Goal: Check status: Check status

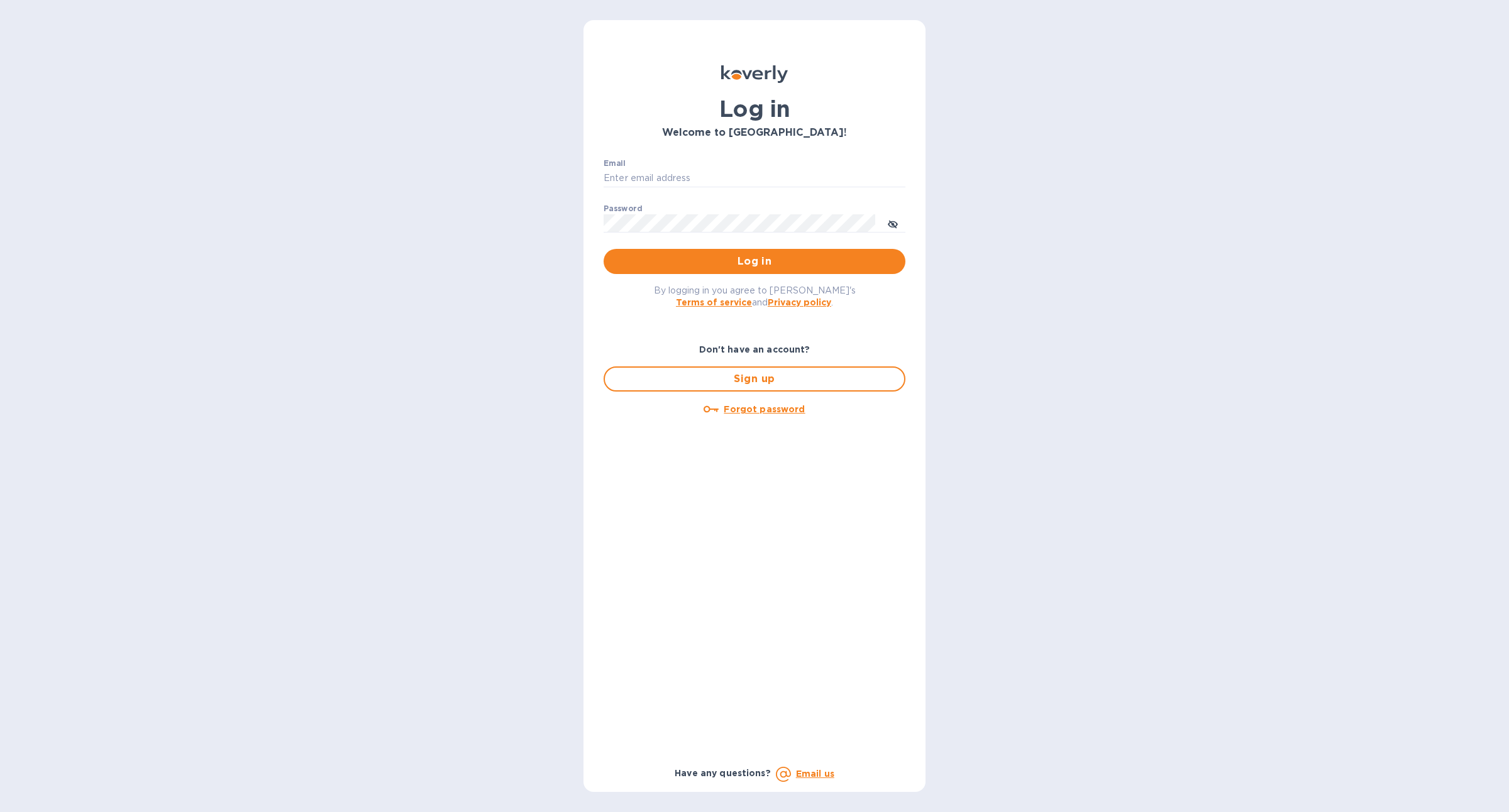
type input "[PERSON_NAME][EMAIL_ADDRESS][DOMAIN_NAME]"
click at [716, 265] on span "Log in" at bounding box center [754, 261] width 282 height 15
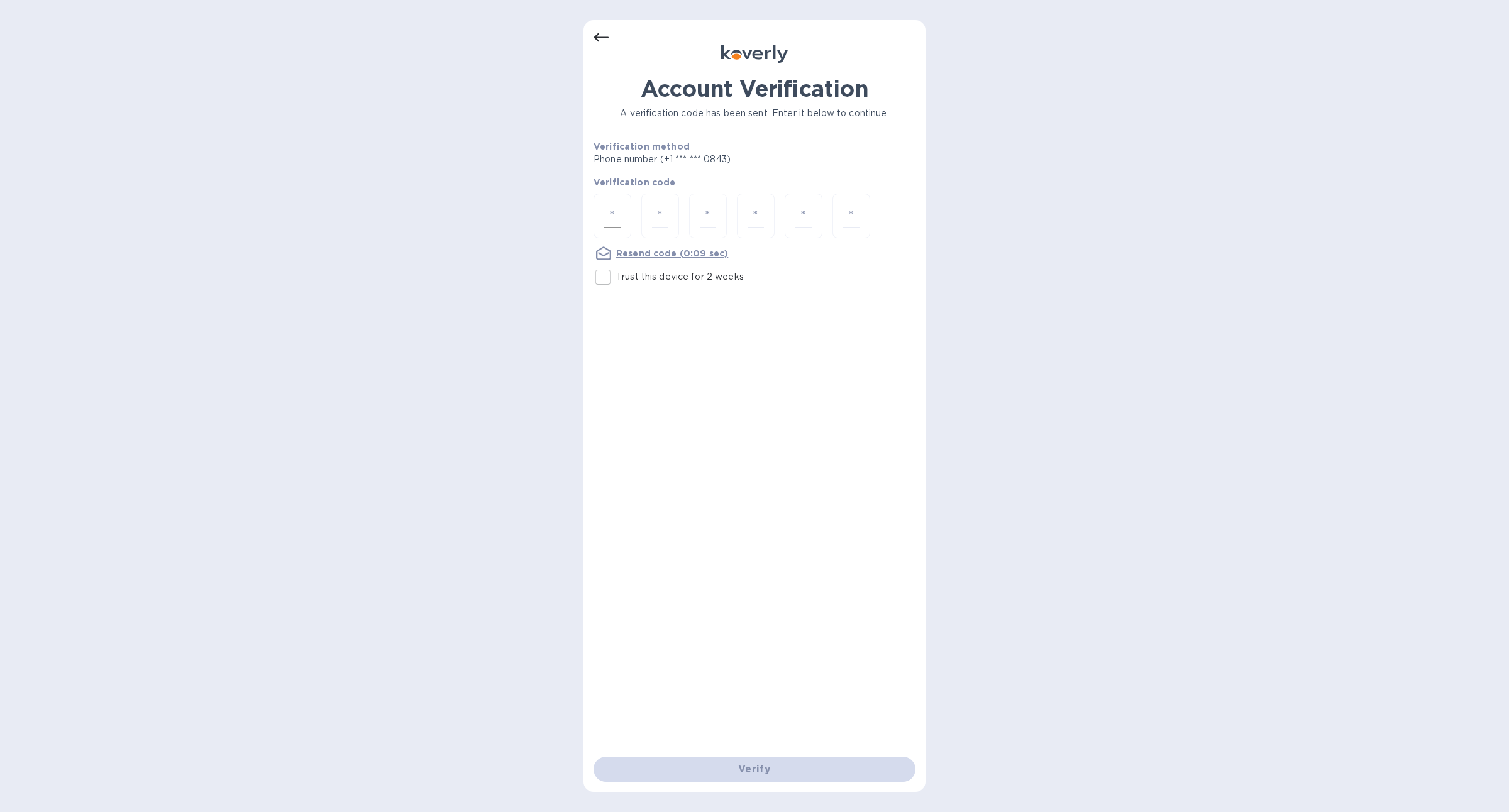
click at [616, 215] on input "number" at bounding box center [613, 215] width 16 height 23
type input "6"
type input "5"
type input "6"
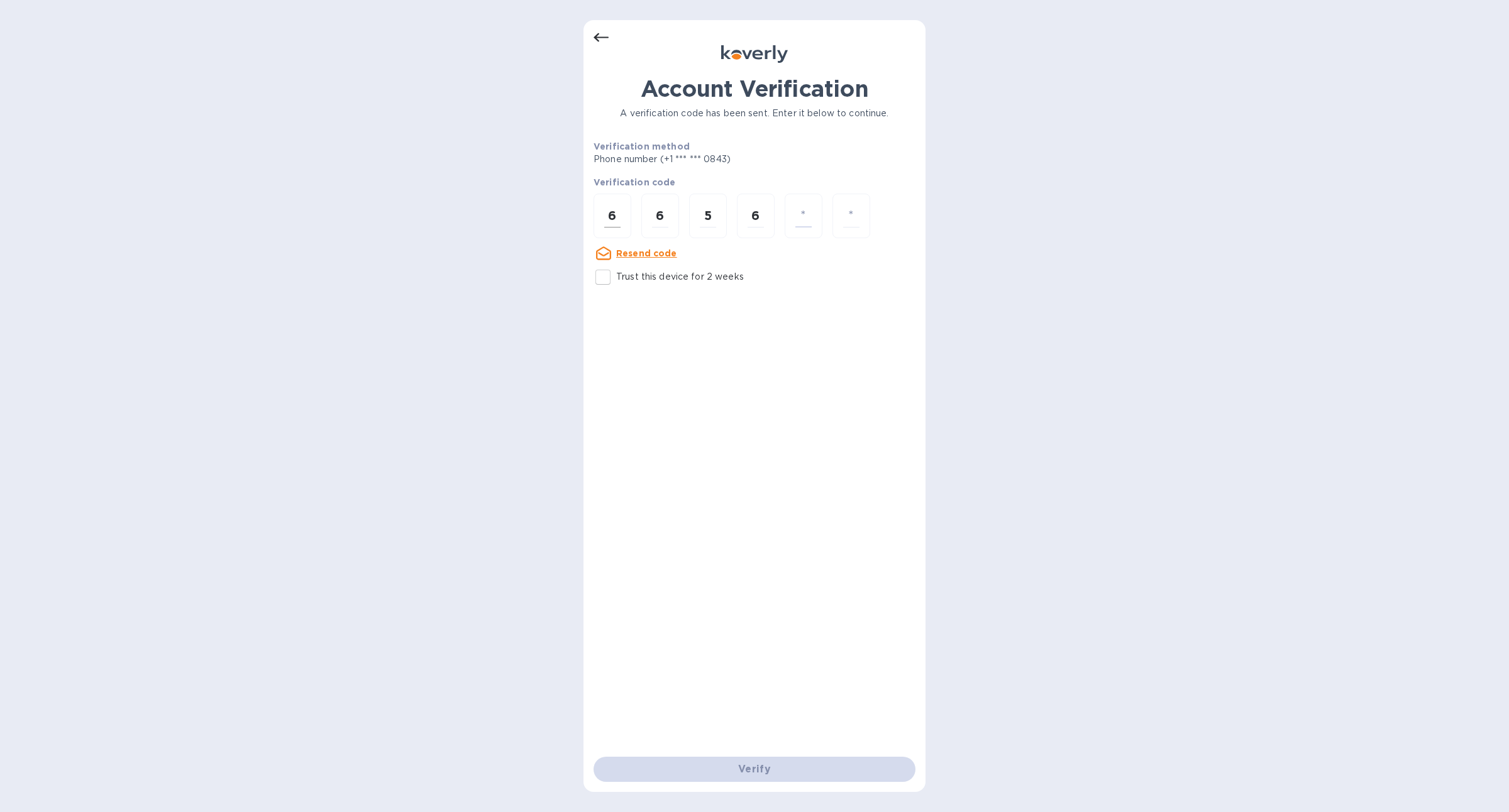
type input "7"
type input "1"
click at [630, 769] on span "Verify" at bounding box center [754, 769] width 302 height 15
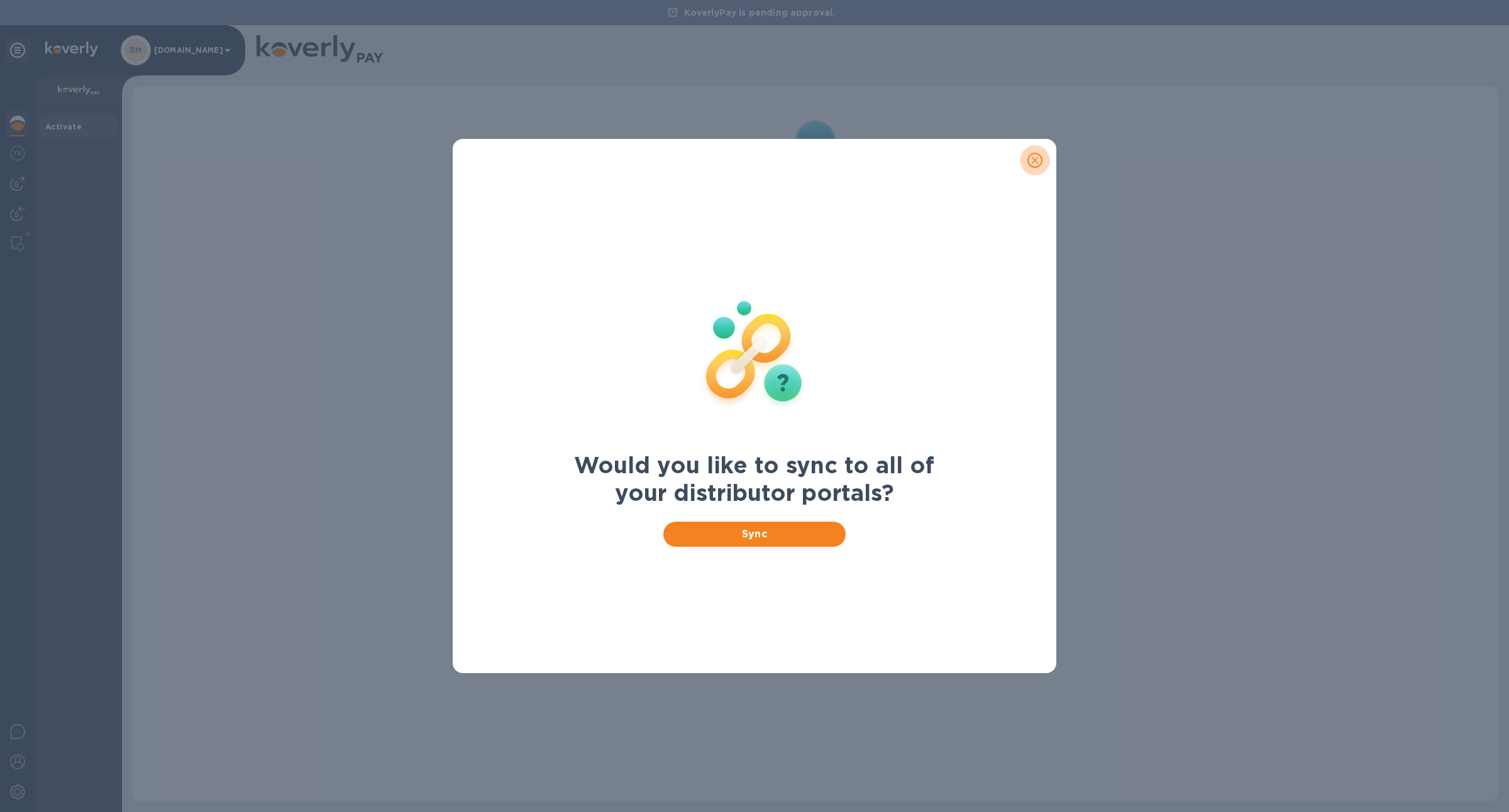
click at [1032, 168] on button "close" at bounding box center [1035, 160] width 30 height 30
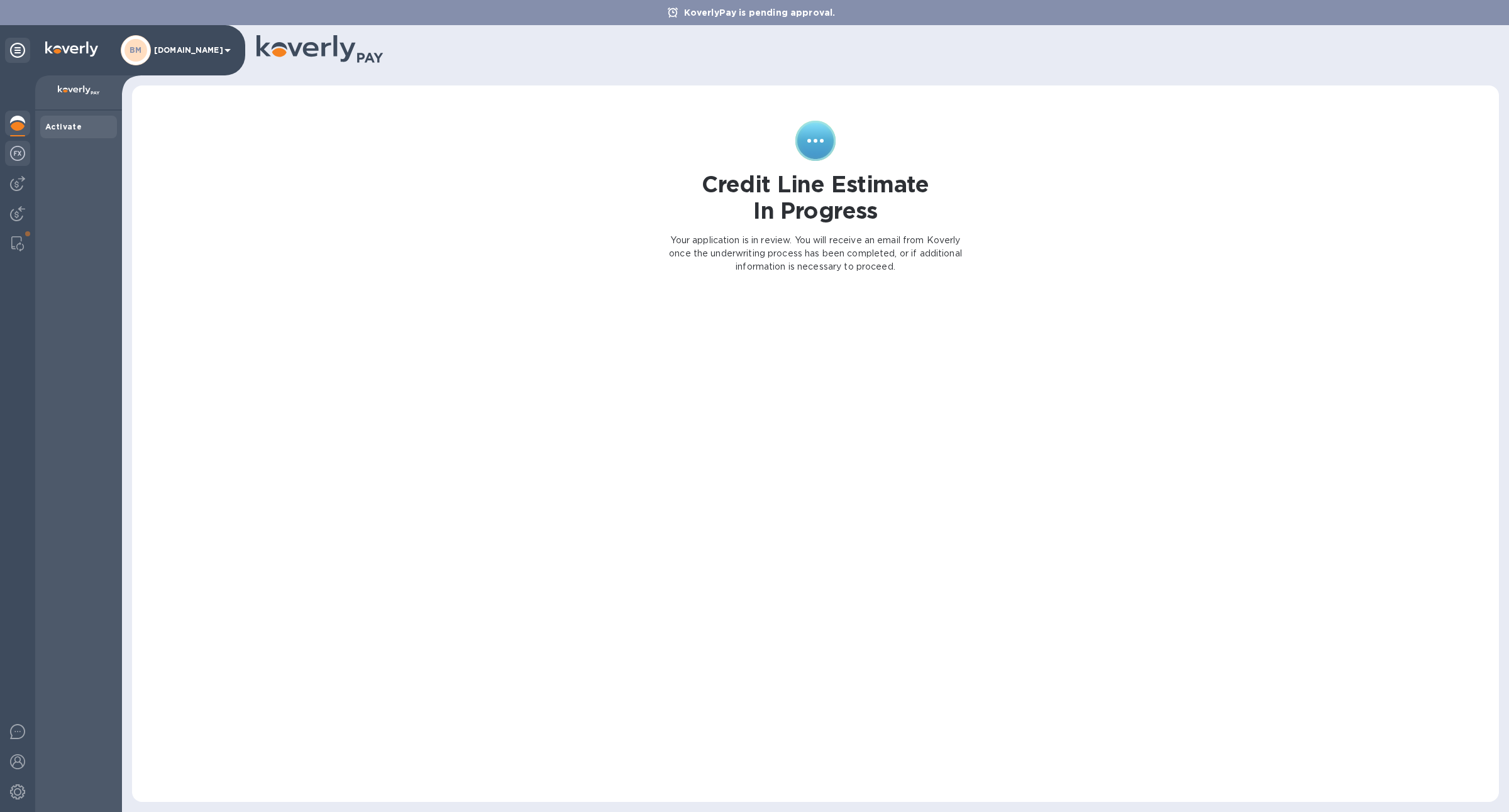
click at [15, 154] on img at bounding box center [18, 153] width 15 height 15
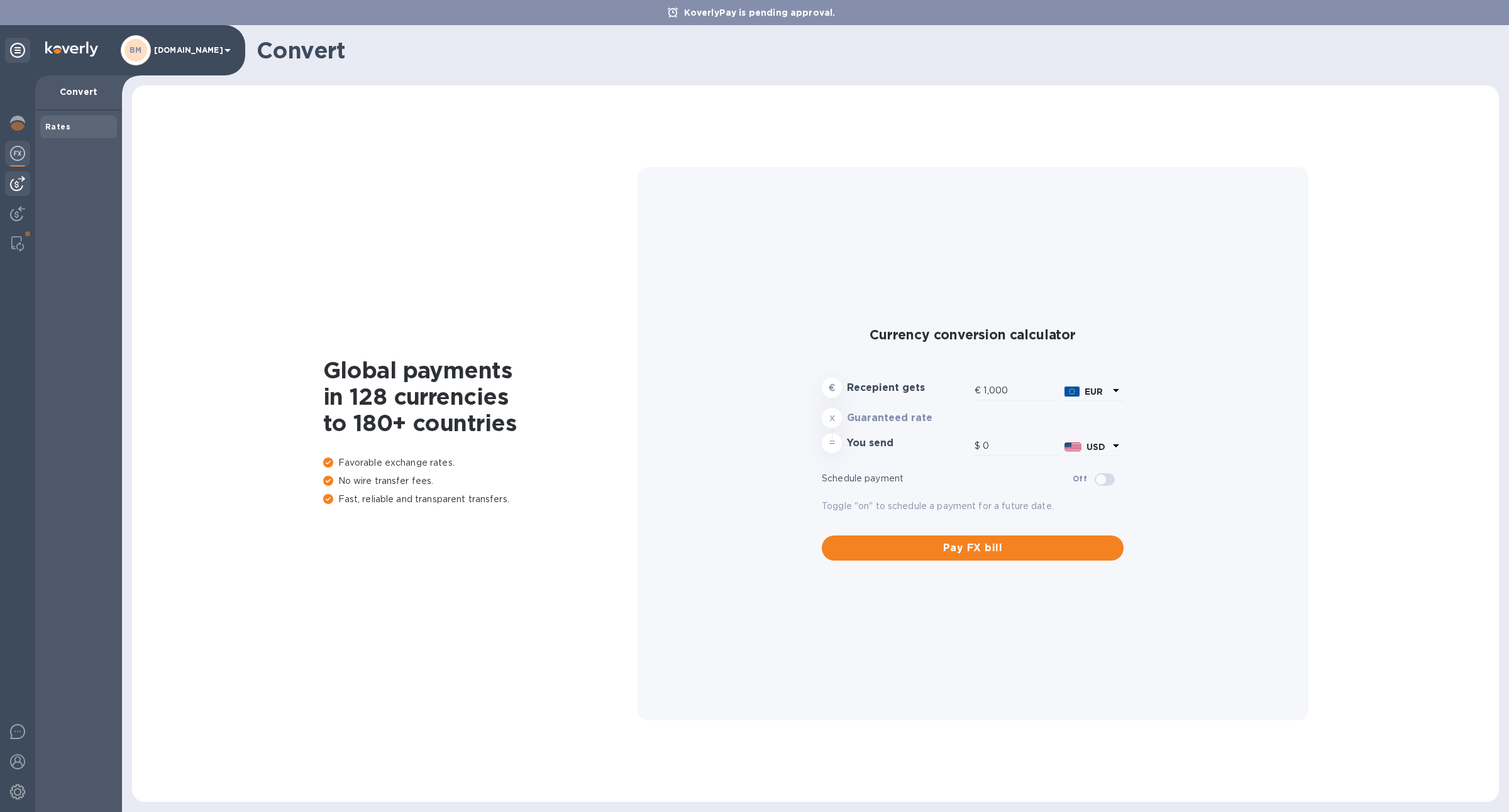
click at [16, 186] on img at bounding box center [18, 183] width 15 height 15
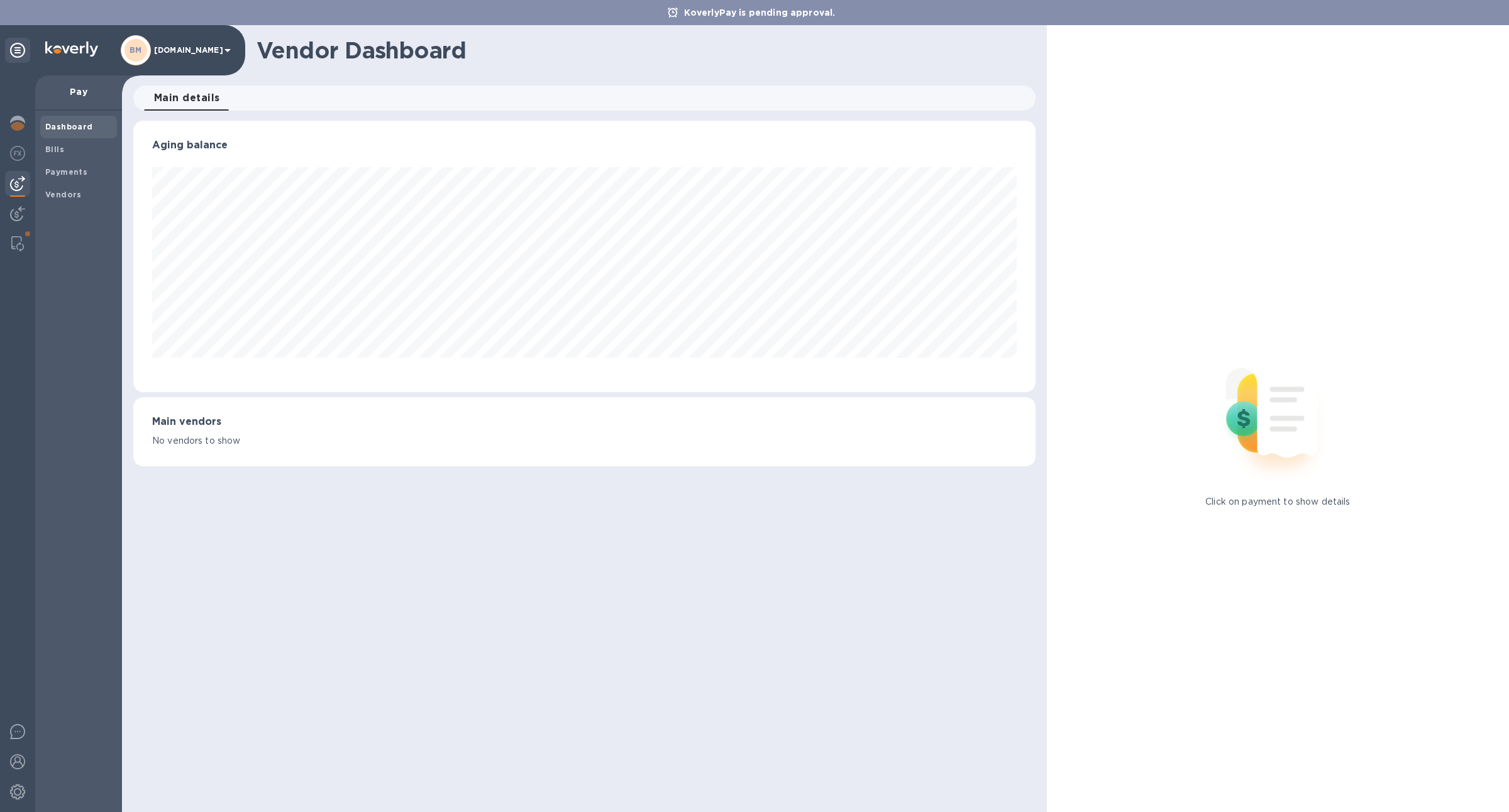
scroll to position [272, 902]
click at [8, 210] on div at bounding box center [18, 215] width 25 height 28
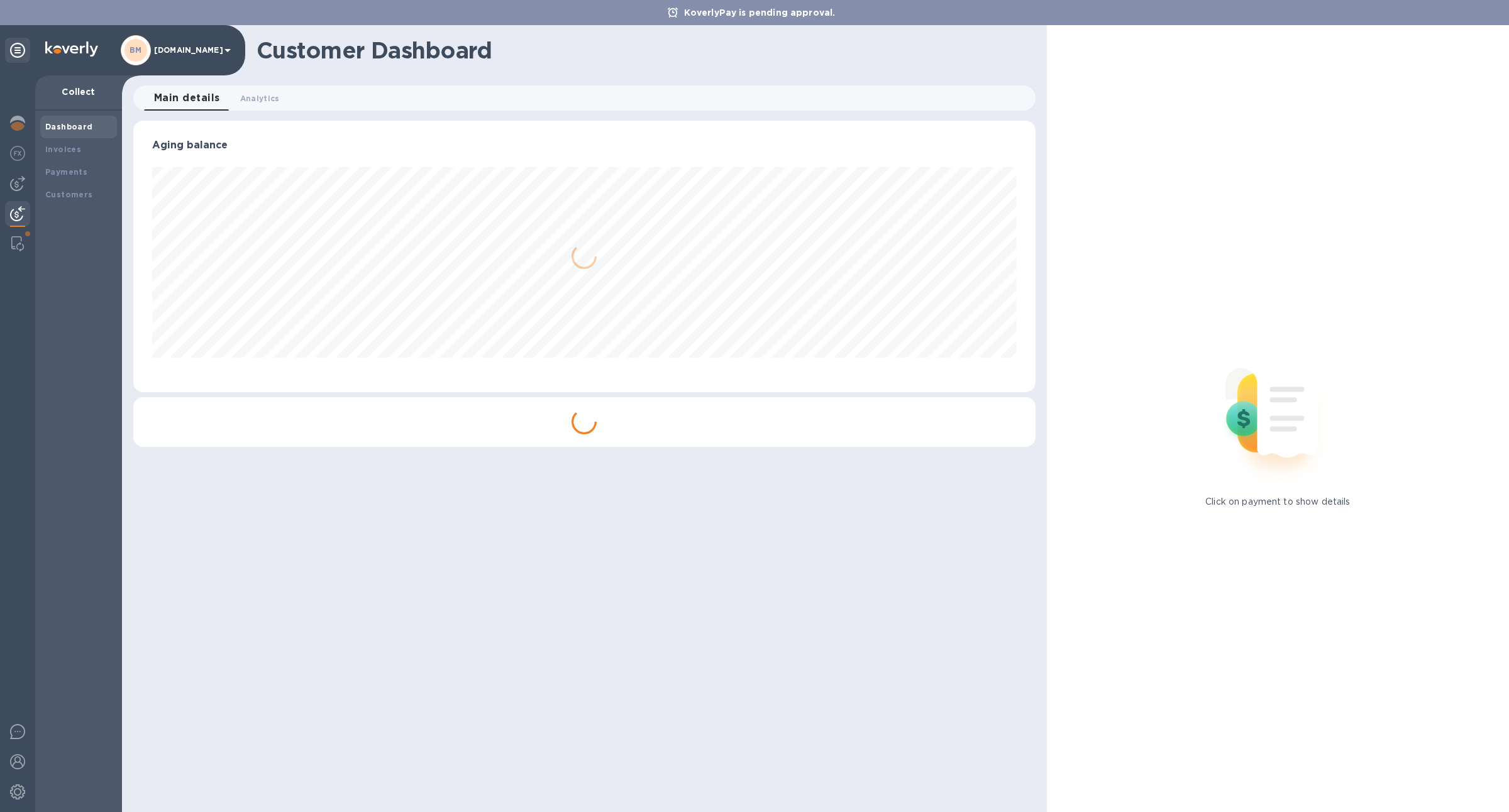
scroll to position [272, 902]
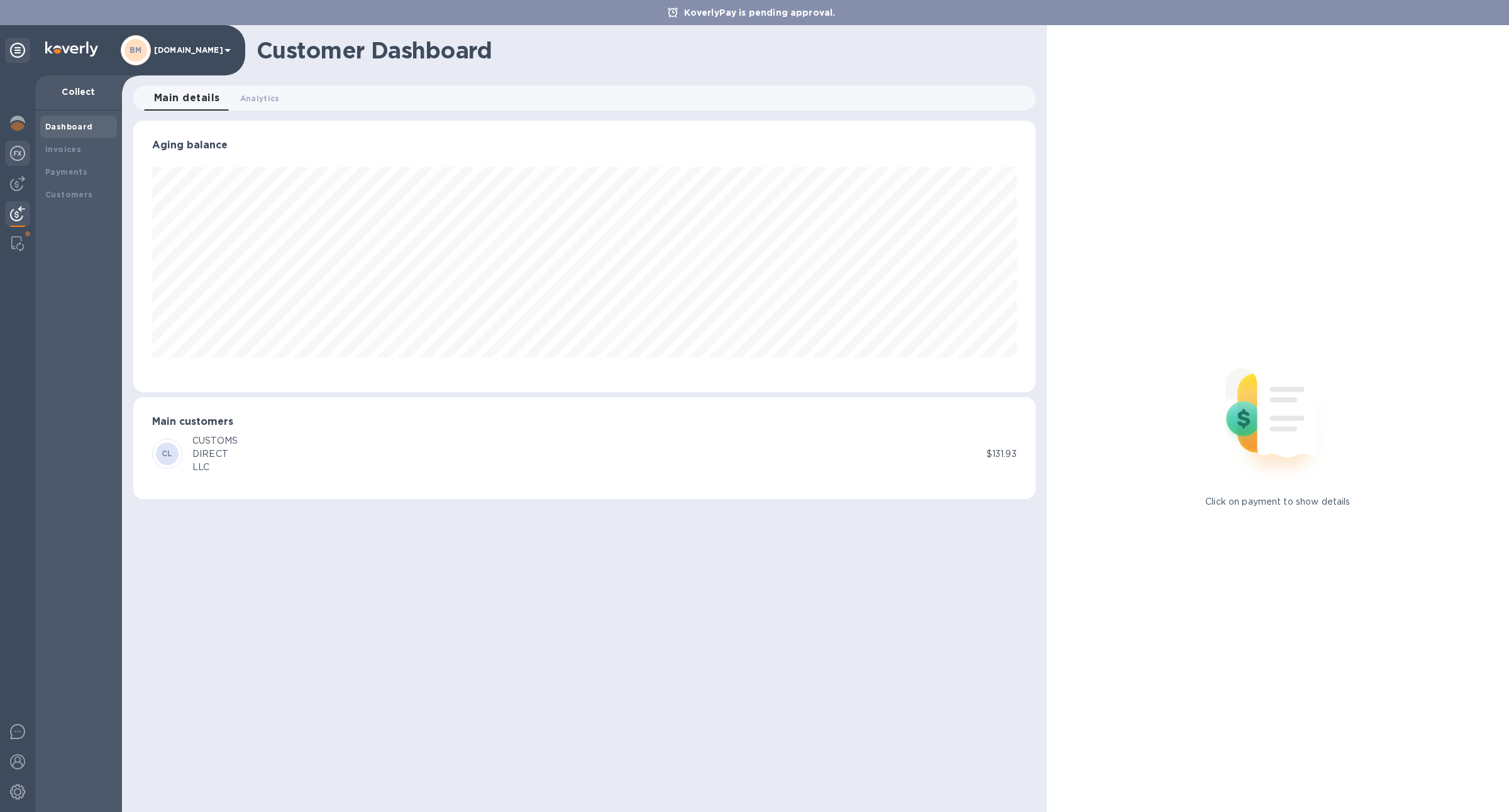
click at [9, 147] on div at bounding box center [18, 154] width 25 height 28
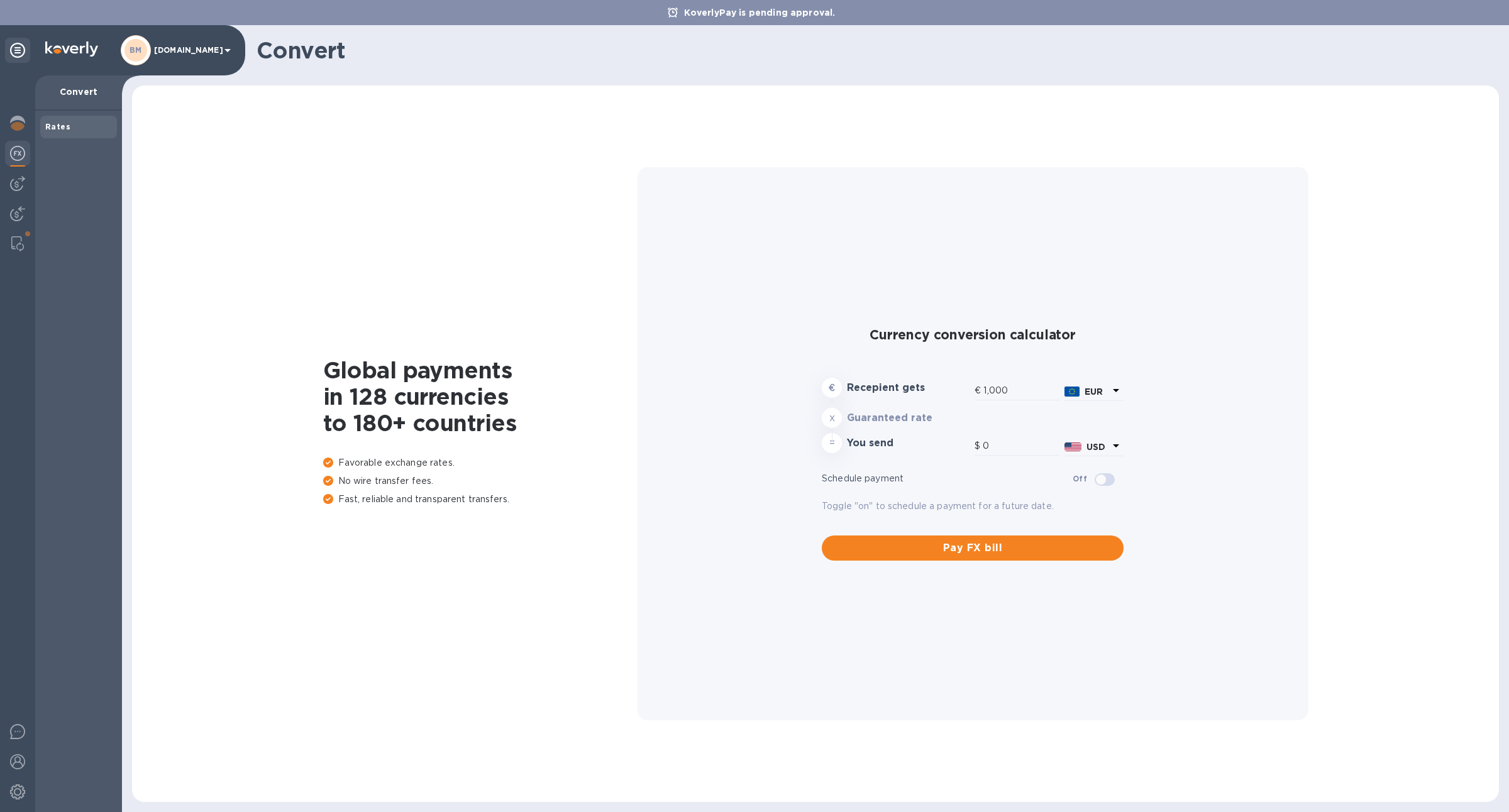
type input "1,174.05"
